Goal: Find specific page/section: Find specific page/section

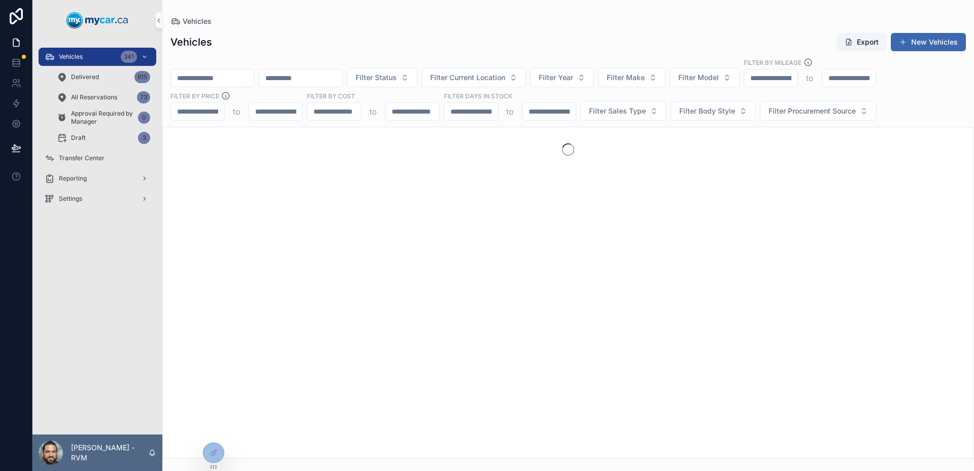
click at [221, 74] on input "scrollable content" at bounding box center [212, 78] width 83 height 14
click at [243, 48] on div "Vehicles Export New Vehicles" at bounding box center [569, 41] width 796 height 19
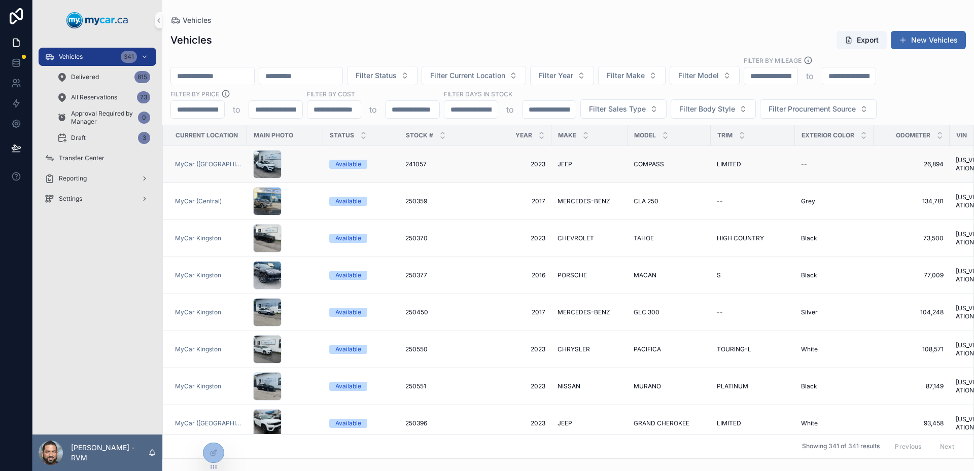
click at [295, 164] on div "scrollable content" at bounding box center [285, 164] width 64 height 28
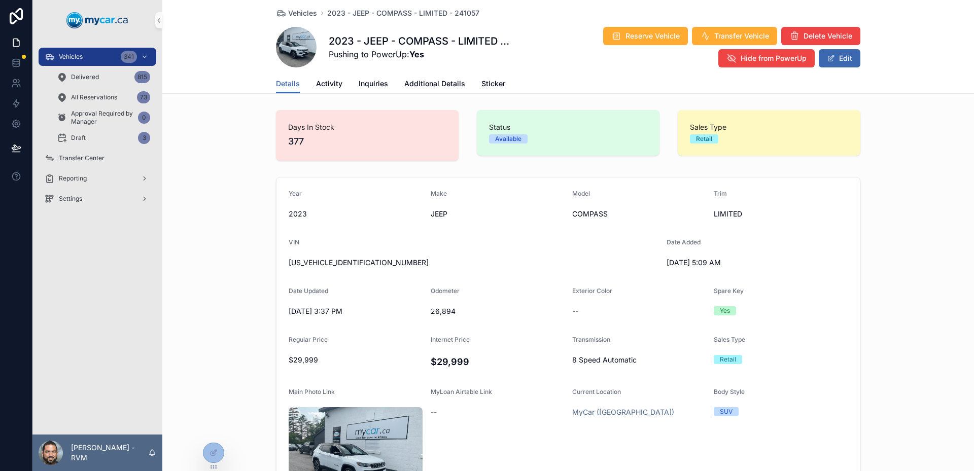
scroll to position [101, 0]
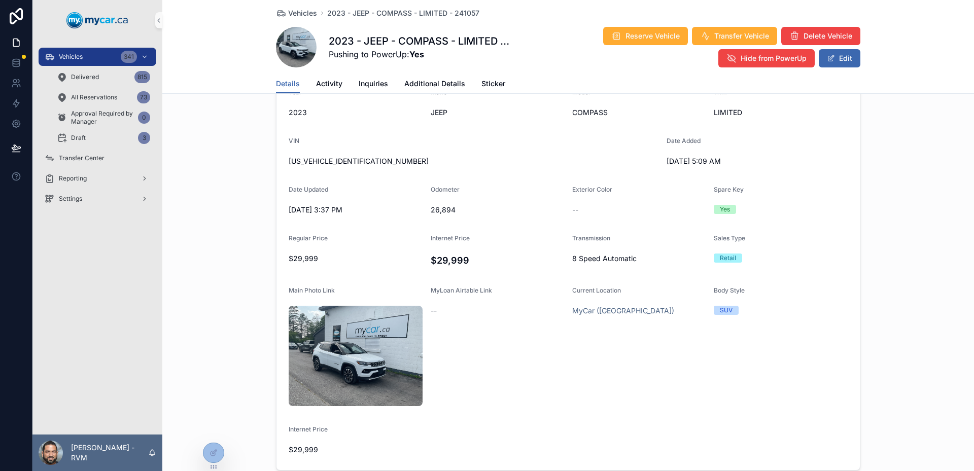
click at [332, 72] on div "Vehicles 2023 - JEEP - COMPASS - LIMITED - 241057 2023 - JEEP - COMPASS - LIMIT…" at bounding box center [568, 37] width 585 height 74
click at [333, 81] on span "Activity" at bounding box center [329, 84] width 26 height 10
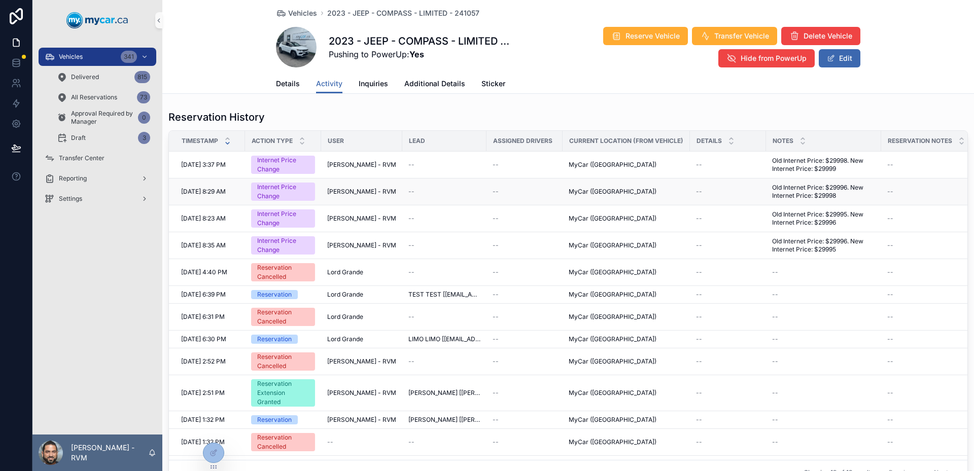
click at [214, 190] on span "[DATE] 8:29 AM" at bounding box center [203, 192] width 45 height 8
drag, startPoint x: 214, startPoint y: 190, endPoint x: 224, endPoint y: 190, distance: 10.2
click at [224, 190] on span "[DATE] 8:29 AM" at bounding box center [203, 192] width 45 height 8
click at [828, 193] on span "Old Internet Price: $29996. New Internet Price: $29998" at bounding box center [823, 192] width 103 height 16
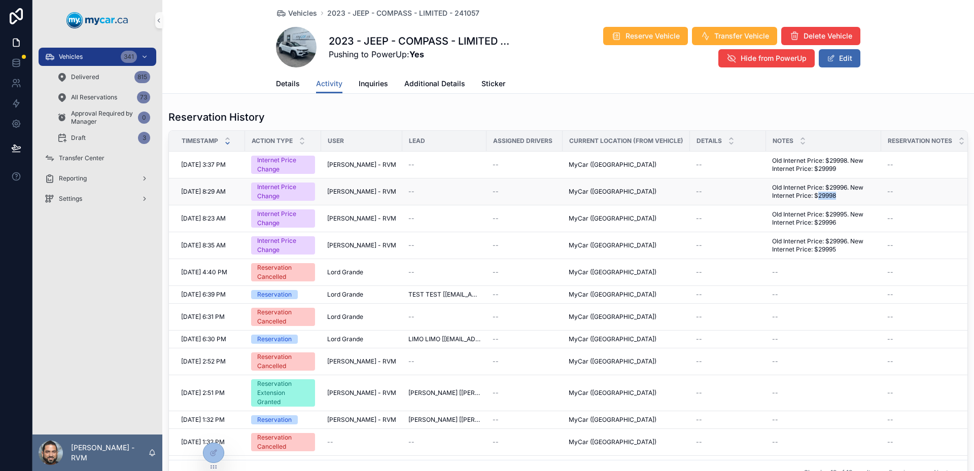
click at [828, 193] on span "Old Internet Price: $29996. New Internet Price: $29998" at bounding box center [823, 192] width 103 height 16
click at [825, 223] on span "Old Internet Price: $29995. New Internet Price: $29996" at bounding box center [823, 219] width 103 height 16
drag, startPoint x: 825, startPoint y: 223, endPoint x: 828, endPoint y: 215, distance: 9.1
click at [828, 215] on span "Old Internet Price: $29995. New Internet Price: $29996" at bounding box center [823, 219] width 103 height 16
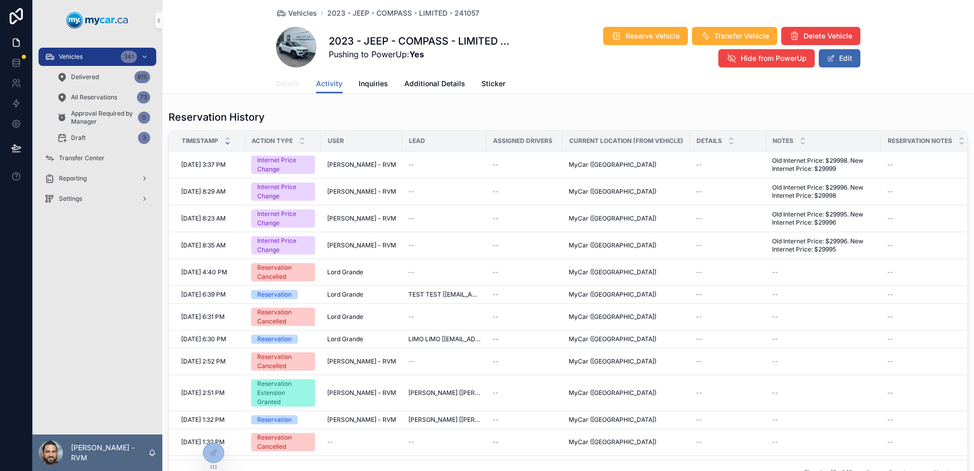
click at [291, 85] on span "Details" at bounding box center [288, 84] width 24 height 10
